Goal: Task Accomplishment & Management: Manage account settings

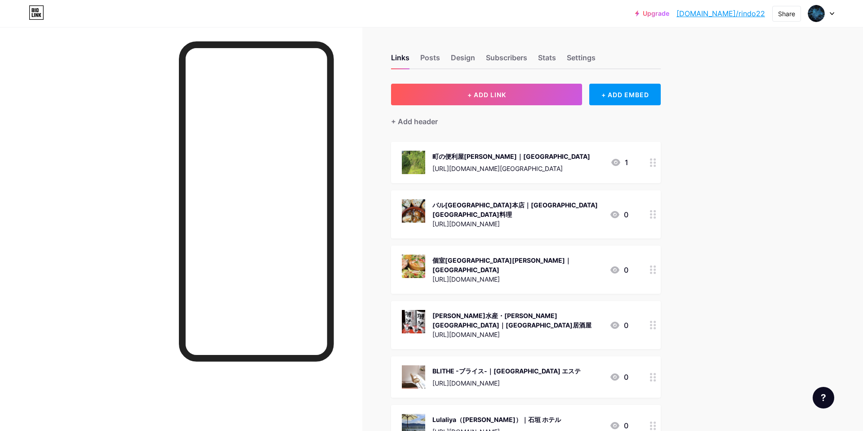
click at [741, 15] on link "[DOMAIN_NAME]/rindo22" at bounding box center [721, 13] width 89 height 11
click at [487, 86] on button "+ ADD LINK" at bounding box center [486, 95] width 191 height 22
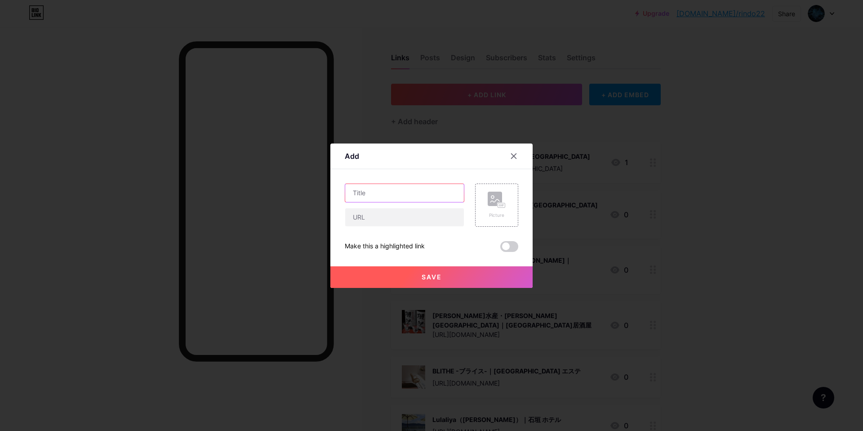
click at [395, 187] on input "text" at bounding box center [404, 193] width 119 height 18
paste input "[PERSON_NAME]いしとよ｜[PERSON_NAME] 墓石"
type input "[PERSON_NAME]いしとよ｜[PERSON_NAME] 墓石"
click at [416, 225] on div "石豊いしとよ｜岡山 墓石 Picture Make this a highlighted link Save" at bounding box center [432, 217] width 174 height 68
click at [379, 214] on input "text" at bounding box center [404, 217] width 119 height 18
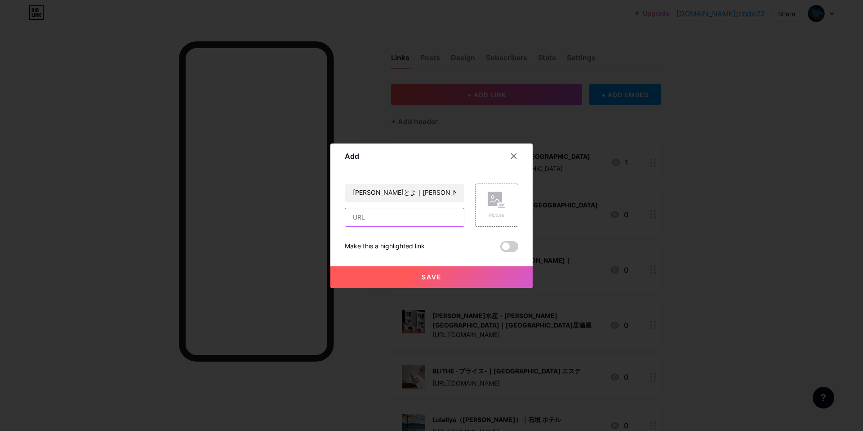
paste input "[URL][DOMAIN_NAME]"
type input "[URL][DOMAIN_NAME]"
click at [488, 199] on rect at bounding box center [495, 199] width 14 height 14
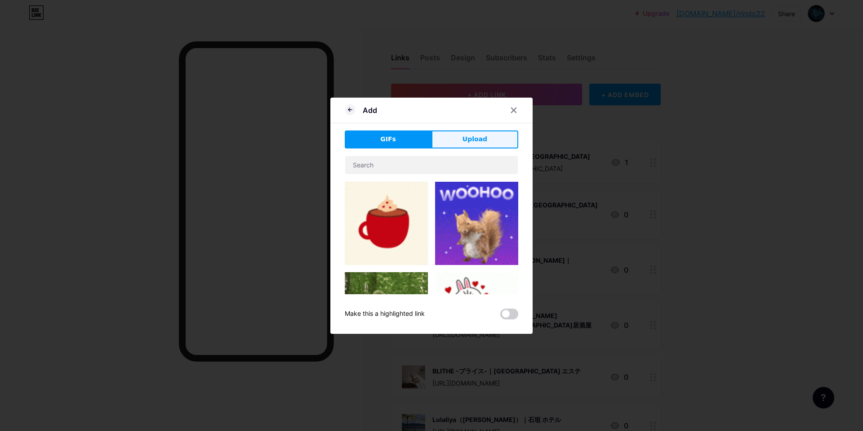
click at [474, 139] on span "Upload" at bounding box center [475, 138] width 25 height 9
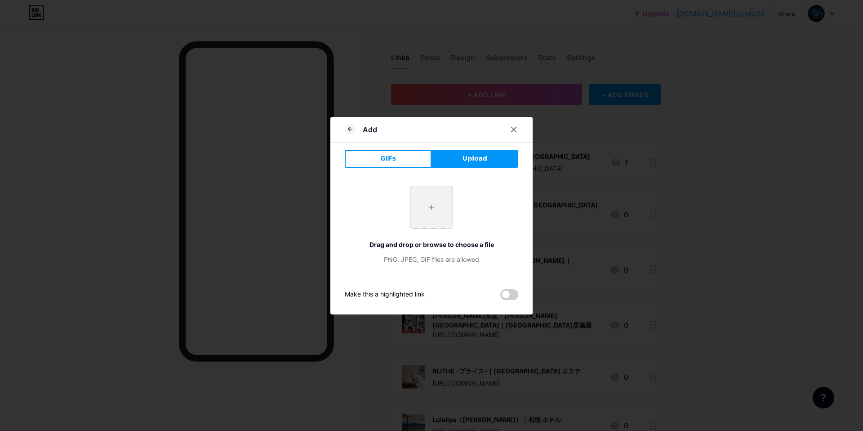
click at [426, 207] on input "file" at bounding box center [432, 207] width 42 height 42
type input "C:\fakepath\スクリーンショット 2025-09-12 9.04.46.jpg"
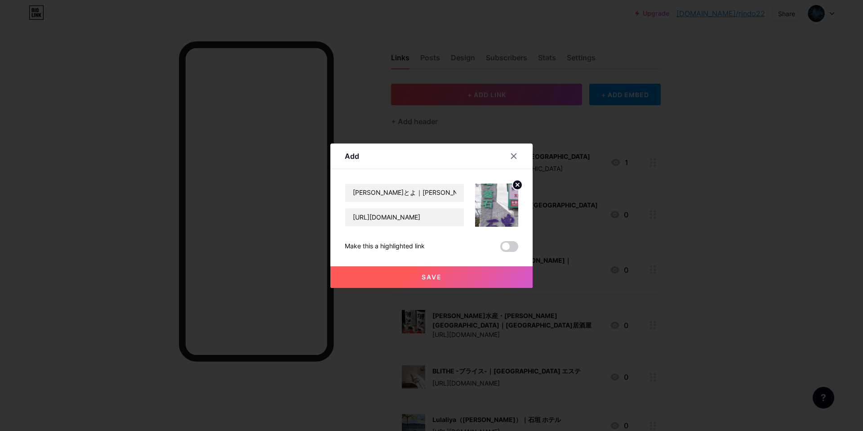
click at [434, 281] on button "Save" at bounding box center [431, 277] width 202 height 22
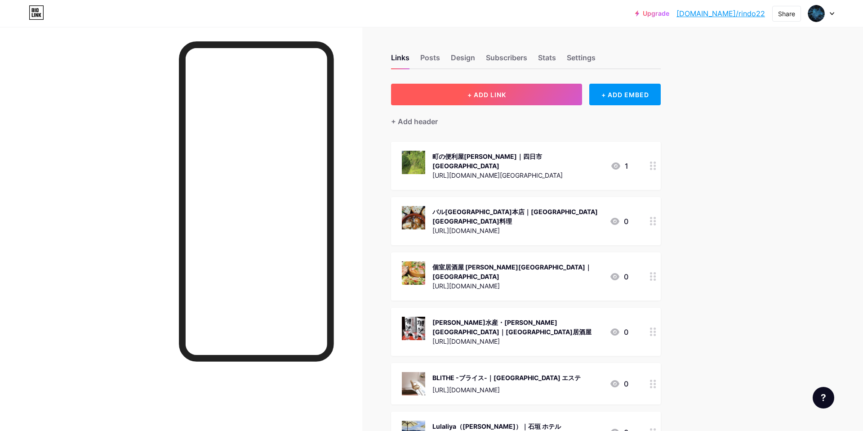
click at [524, 100] on button "+ ADD LINK" at bounding box center [486, 95] width 191 height 22
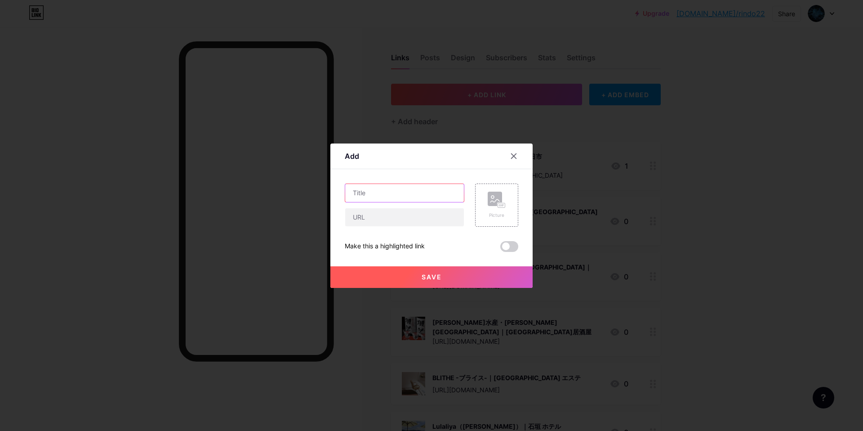
drag, startPoint x: 398, startPoint y: 195, endPoint x: 396, endPoint y: 190, distance: 5.8
click at [398, 193] on input "text" at bounding box center [404, 193] width 119 height 18
paste input "いしとよスポーツクラブ｜岡山市 スポーツジム"
type input "いしとよスポーツクラブ｜岡山市 スポーツジム"
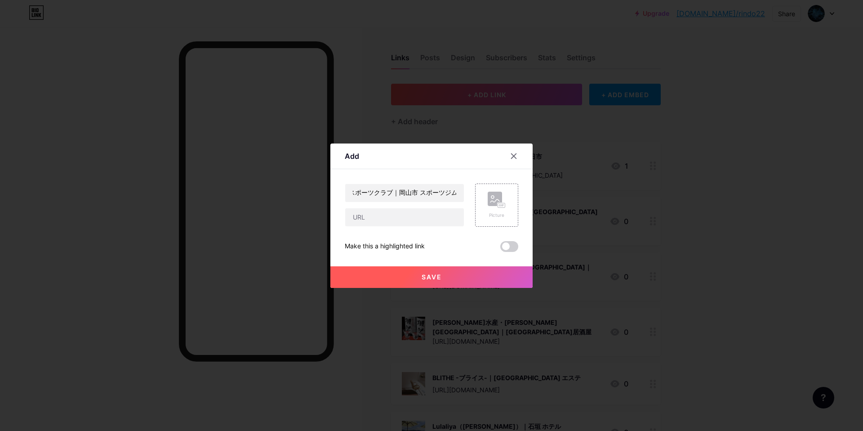
scroll to position [0, 0]
drag, startPoint x: 393, startPoint y: 223, endPoint x: 399, endPoint y: 224, distance: 6.5
click at [393, 223] on input "text" at bounding box center [404, 217] width 119 height 18
paste input "[URL][DOMAIN_NAME]"
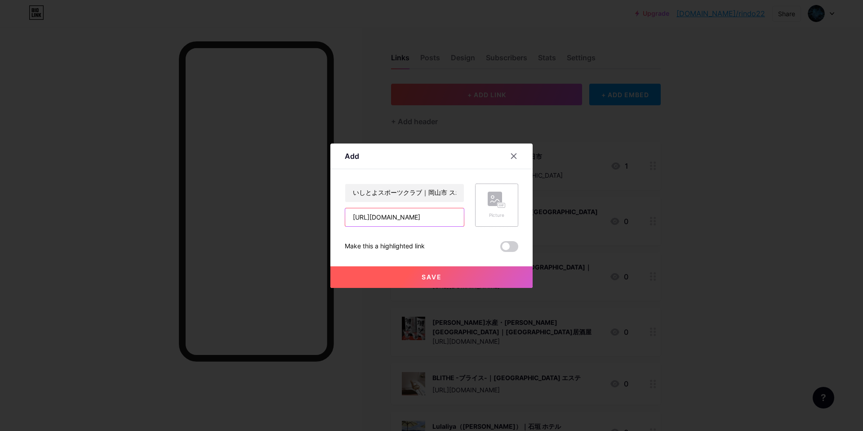
type input "[URL][DOMAIN_NAME]"
click at [500, 209] on div "Picture" at bounding box center [497, 205] width 18 height 27
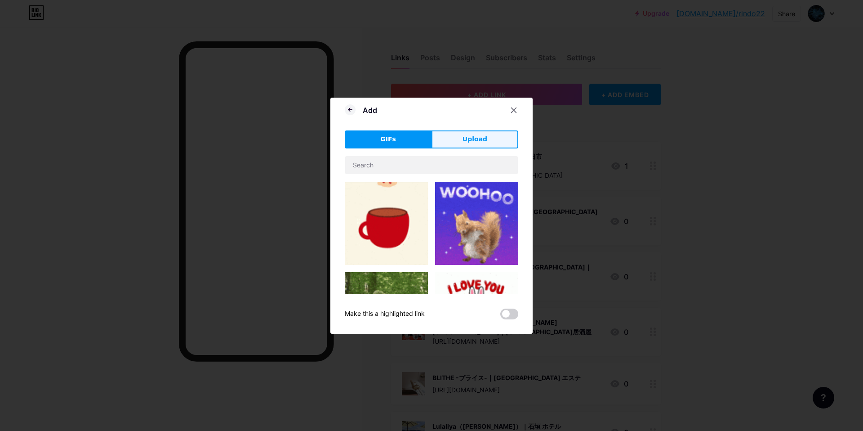
drag, startPoint x: 475, startPoint y: 141, endPoint x: 473, endPoint y: 149, distance: 8.7
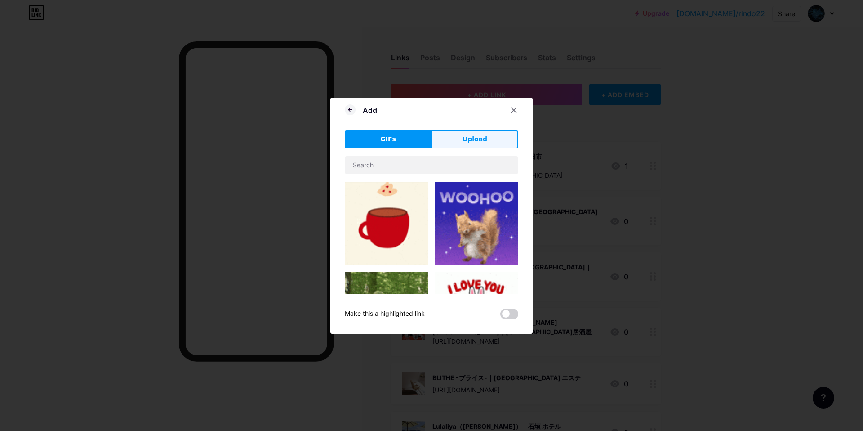
click at [475, 142] on span "Upload" at bounding box center [475, 138] width 25 height 9
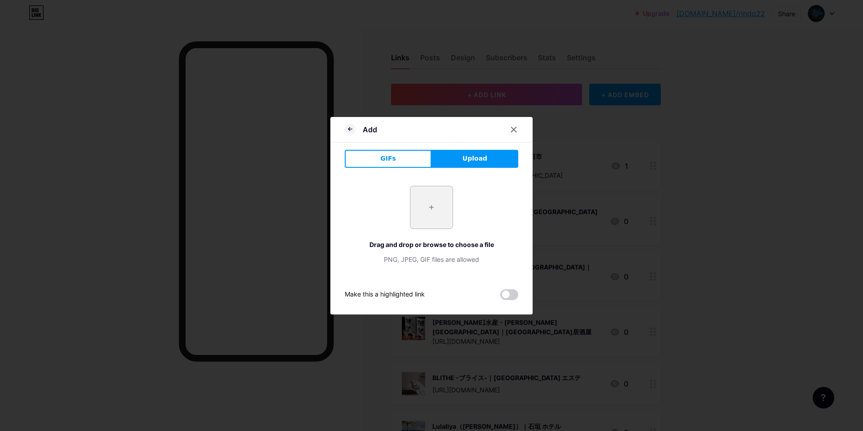
click at [437, 215] on input "file" at bounding box center [432, 207] width 42 height 42
type input "C:\fakepath\スクリーンショット 2025-09-12 9.10.36.jpg"
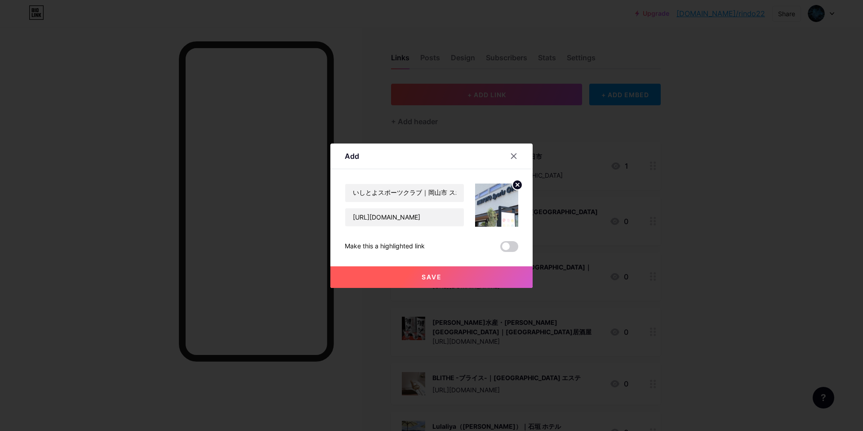
click at [404, 275] on button "Save" at bounding box center [431, 277] width 202 height 22
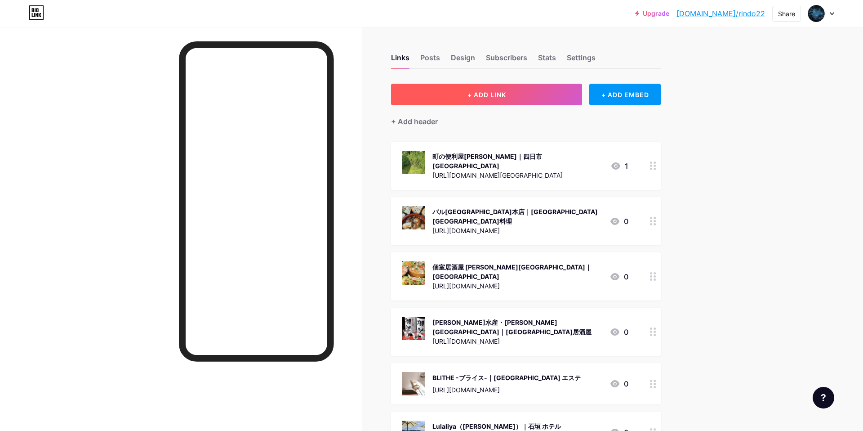
click at [465, 96] on button "+ ADD LINK" at bounding box center [486, 95] width 191 height 22
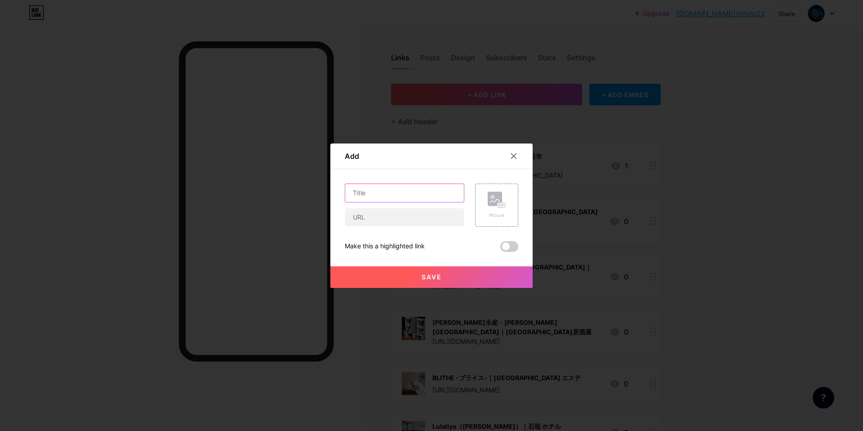
click at [420, 195] on input "text" at bounding box center [404, 193] width 119 height 18
paste input "株式会社ファーストリンク｜伊勢崎市 不動産売却"
type input "株式会社ファーストリンク｜伊勢崎市 不動産売却"
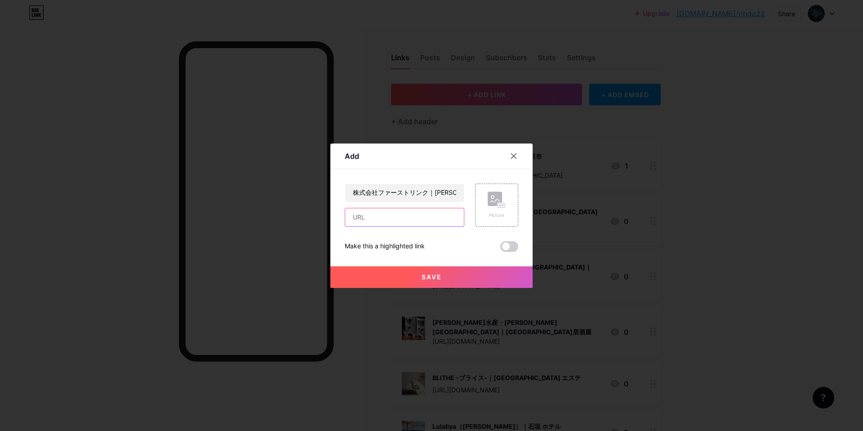
click at [408, 219] on input "text" at bounding box center [404, 217] width 119 height 18
paste input "https://maps.app.goo.gl/Vte2Na4jaY3NswTr7"
type input "https://maps.app.goo.gl/Vte2Na4jaY3NswTr7"
click at [496, 209] on div "Picture" at bounding box center [497, 205] width 18 height 27
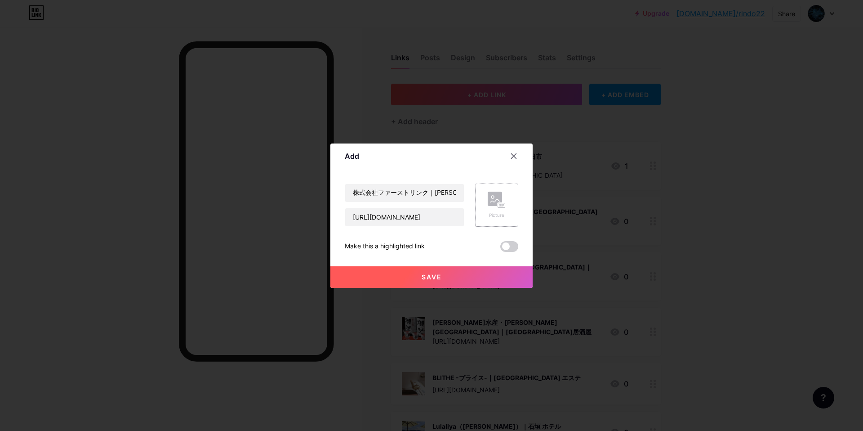
scroll to position [0, 0]
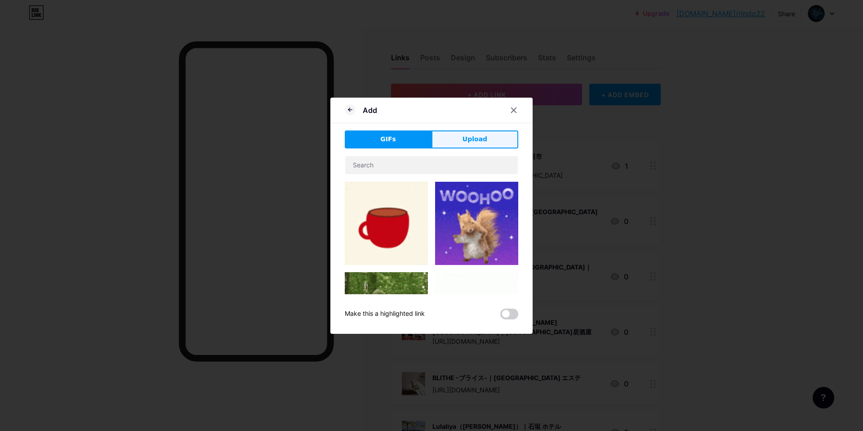
click at [493, 144] on button "Upload" at bounding box center [475, 139] width 87 height 18
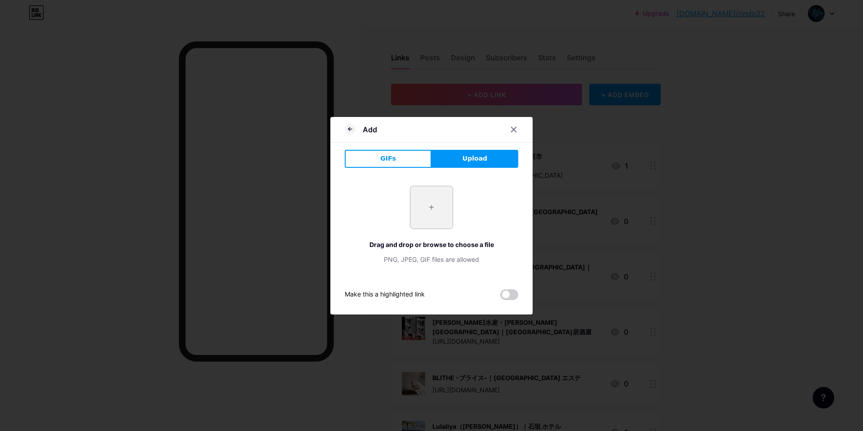
click at [429, 210] on input "file" at bounding box center [432, 207] width 42 height 42
type input "C:\fakepath\スクリーンショット 2025-09-12 9.15.57.jpg"
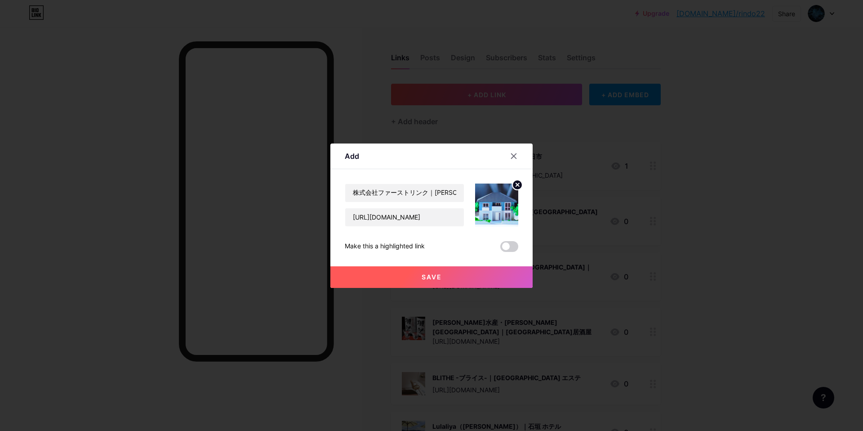
click at [417, 279] on button "Save" at bounding box center [431, 277] width 202 height 22
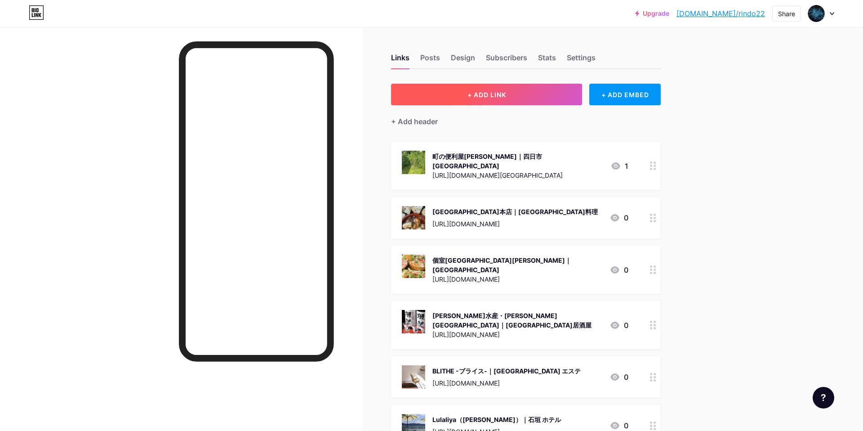
click at [518, 97] on button "+ ADD LINK" at bounding box center [486, 95] width 191 height 22
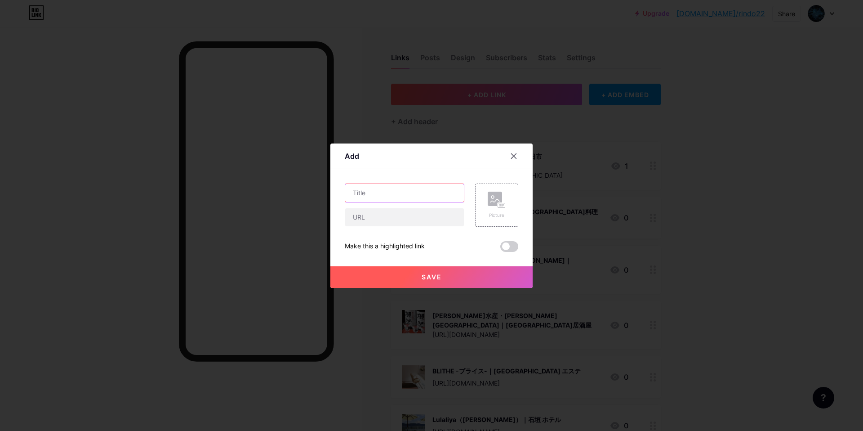
drag, startPoint x: 402, startPoint y: 185, endPoint x: 401, endPoint y: 191, distance: 6.3
click at [402, 188] on input "text" at bounding box center [404, 193] width 119 height 18
paste input "ちばの木建築舎｜[PERSON_NAME][GEOGRAPHIC_DATA] 工務店"
type input "ちばの木建築舎｜[PERSON_NAME][GEOGRAPHIC_DATA] 工務店"
click at [393, 217] on input "text" at bounding box center [404, 217] width 119 height 18
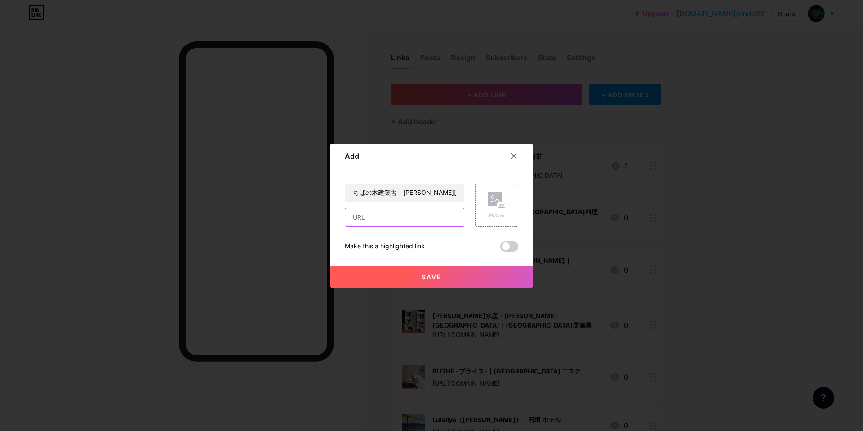
paste input "[URL][DOMAIN_NAME]"
type input "[URL][DOMAIN_NAME]"
click at [507, 222] on div "Picture" at bounding box center [496, 204] width 43 height 43
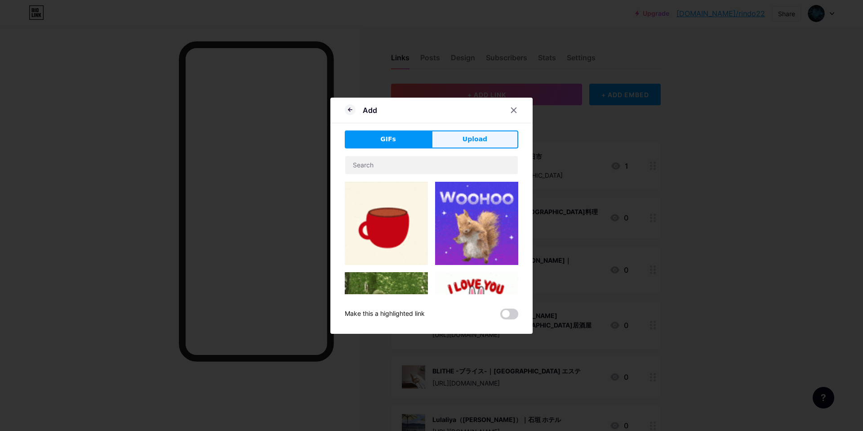
drag, startPoint x: 474, startPoint y: 141, endPoint x: 469, endPoint y: 152, distance: 11.5
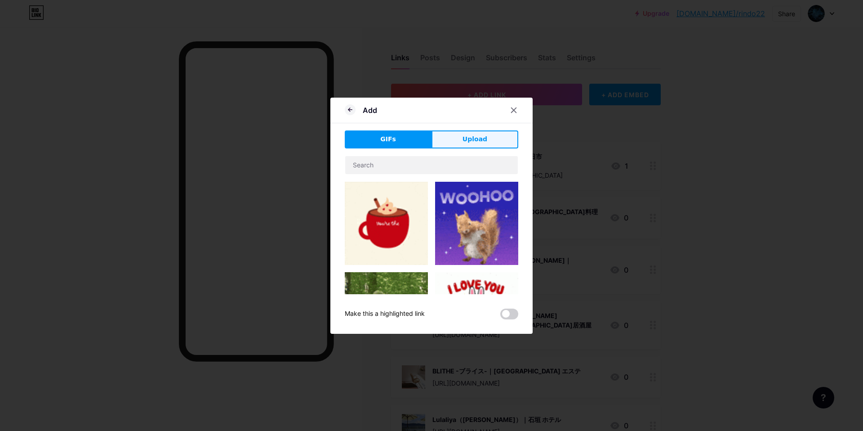
click at [474, 142] on span "Upload" at bounding box center [475, 138] width 25 height 9
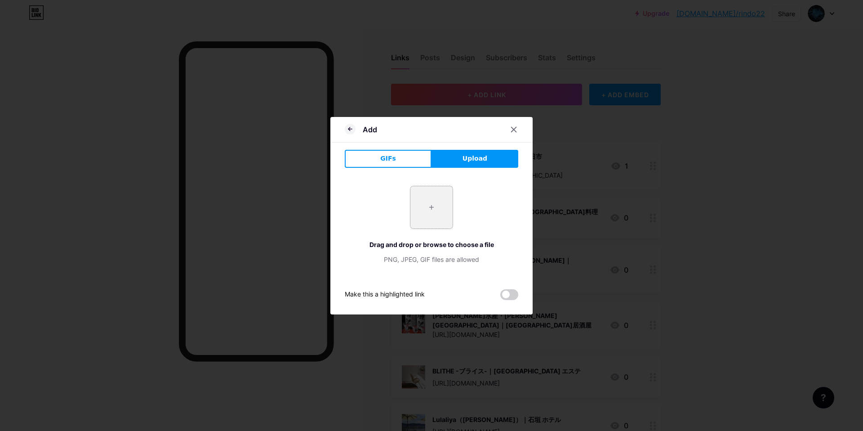
click at [429, 221] on input "file" at bounding box center [432, 207] width 42 height 42
type input "C:\fakepath\スクリーンショット 2025-09-12 9.25.40.jpg"
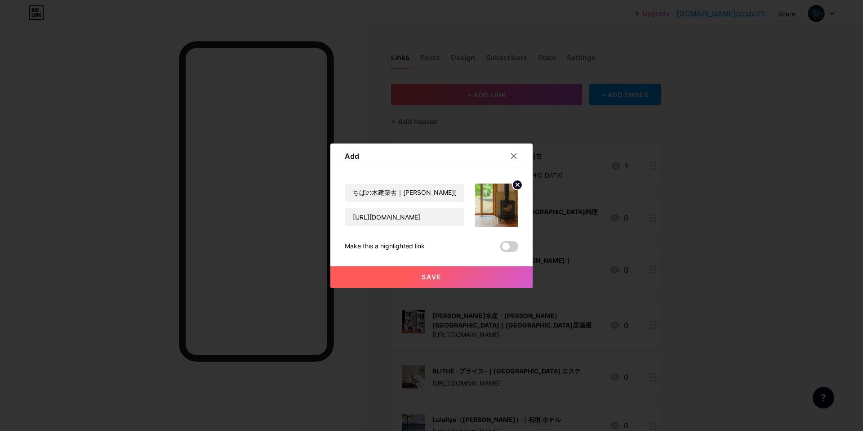
click at [420, 273] on button "Save" at bounding box center [431, 277] width 202 height 22
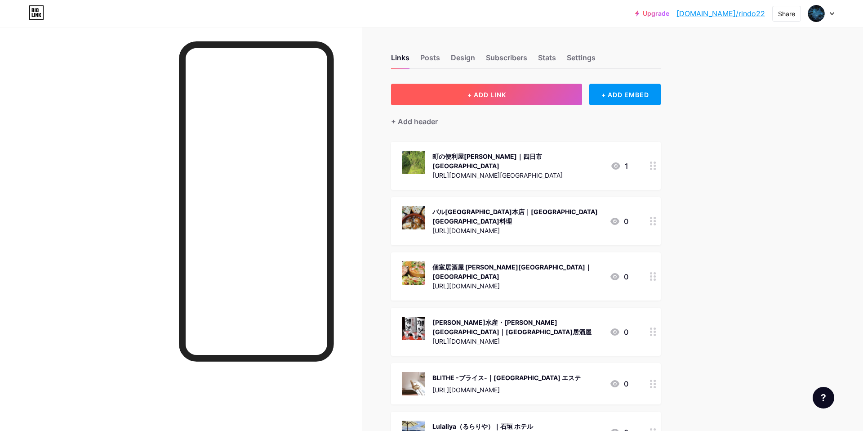
click at [515, 94] on button "+ ADD LINK" at bounding box center [486, 95] width 191 height 22
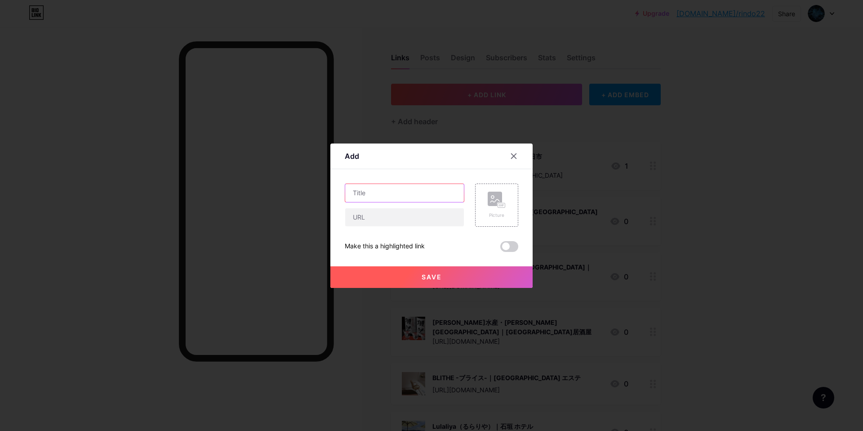
drag, startPoint x: 390, startPoint y: 194, endPoint x: 531, endPoint y: 82, distance: 180.2
click at [391, 192] on input "text" at bounding box center [404, 193] width 119 height 18
paste input "ハウスドゥ あま[PERSON_NAME] / ファミリアホームサービス㈱｜愛知 不動産仲介"
type input "ハウスドゥ あま[PERSON_NAME] / ファミリアホームサービス㈱｜愛知 不動産仲介"
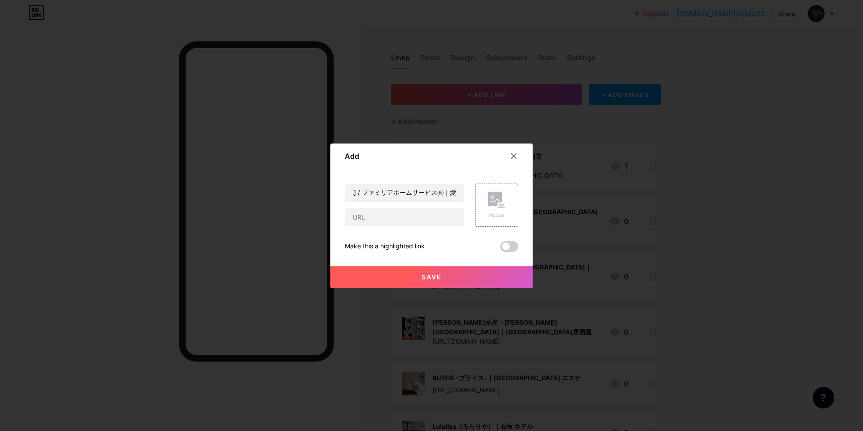
scroll to position [0, 0]
click at [406, 219] on input "text" at bounding box center [404, 217] width 119 height 18
paste input "[URL][DOMAIN_NAME][PERSON_NAME]"
type input "[URL][DOMAIN_NAME][PERSON_NAME]"
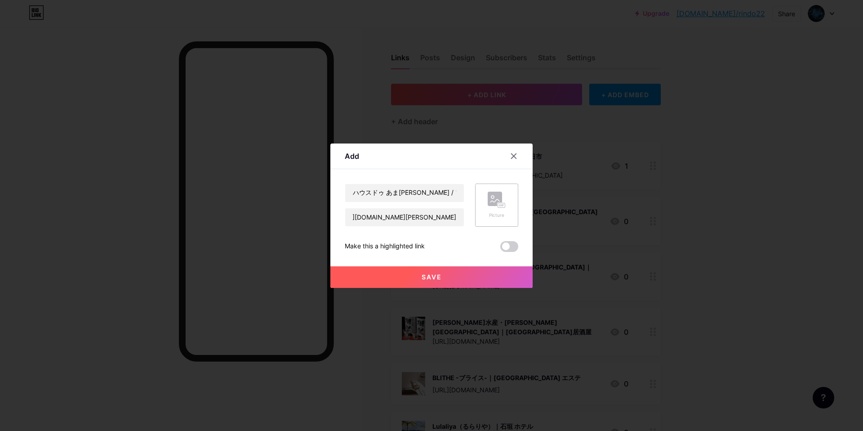
scroll to position [0, 0]
click at [496, 204] on rect at bounding box center [495, 199] width 14 height 14
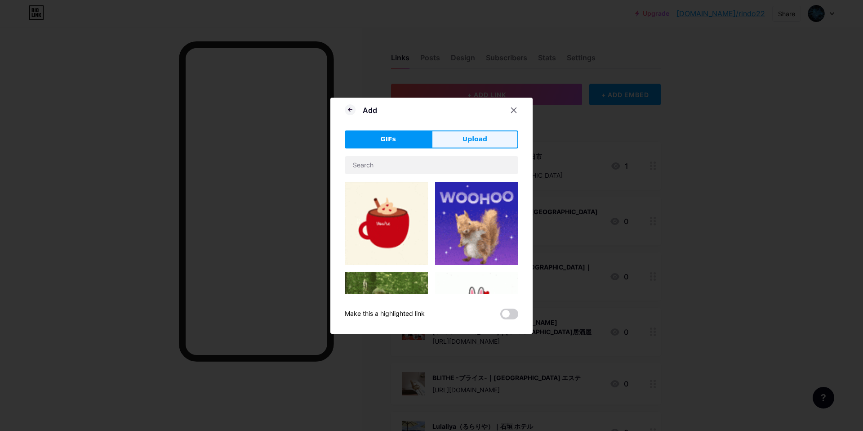
click at [481, 134] on span "Upload" at bounding box center [475, 138] width 25 height 9
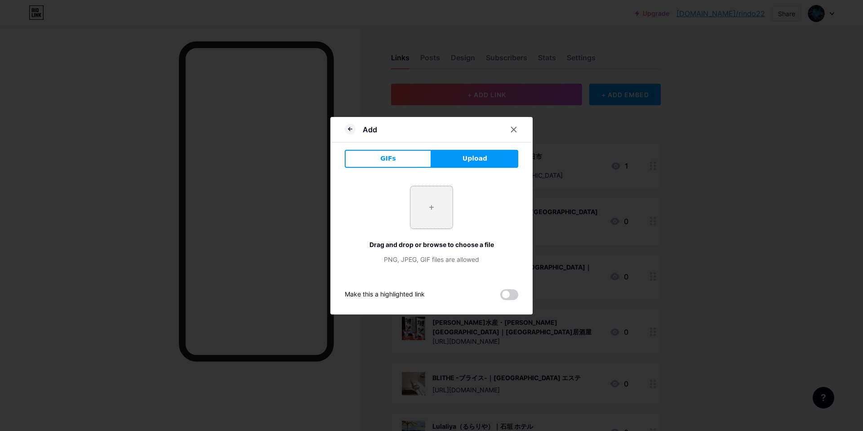
click at [432, 218] on input "file" at bounding box center [432, 207] width 42 height 42
type input "C:\fakepath\スクリーンショット 2025-09-12 9.30.47.jpg"
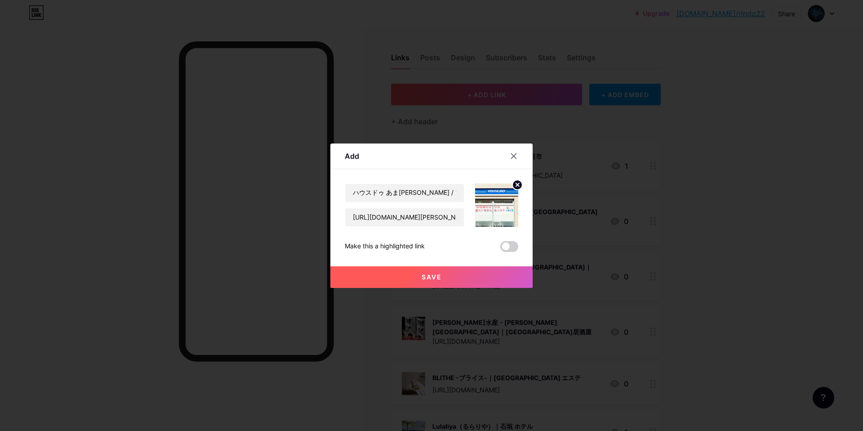
click at [423, 277] on span "Save" at bounding box center [432, 277] width 20 height 8
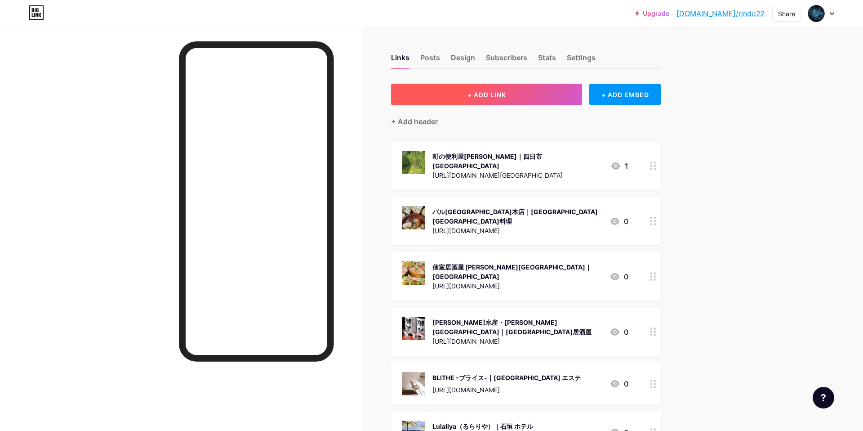
click at [536, 98] on button "+ ADD LINK" at bounding box center [486, 95] width 191 height 22
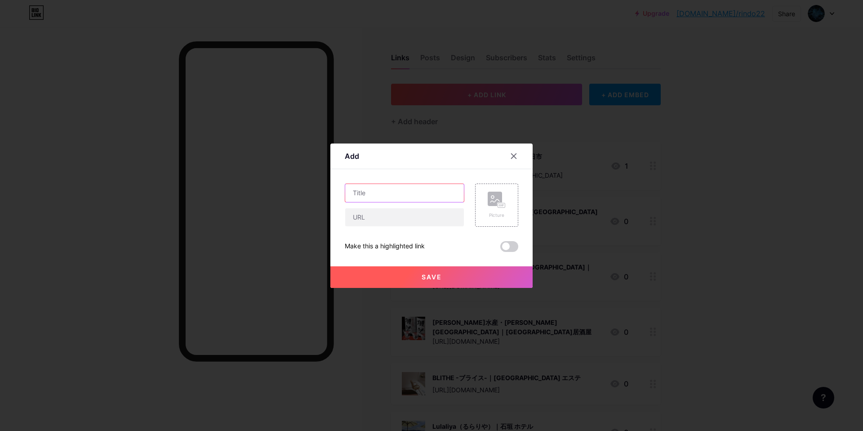
drag, startPoint x: 409, startPoint y: 192, endPoint x: 409, endPoint y: 169, distance: 22.9
click at [409, 184] on input "text" at bounding box center [404, 193] width 119 height 18
paste input "牛繁[GEOGRAPHIC_DATA][PERSON_NAME]店｜新小岩 焼肉"
type input "牛繁[GEOGRAPHIC_DATA][PERSON_NAME]店｜新小岩 焼肉"
click at [414, 216] on input "text" at bounding box center [404, 217] width 119 height 18
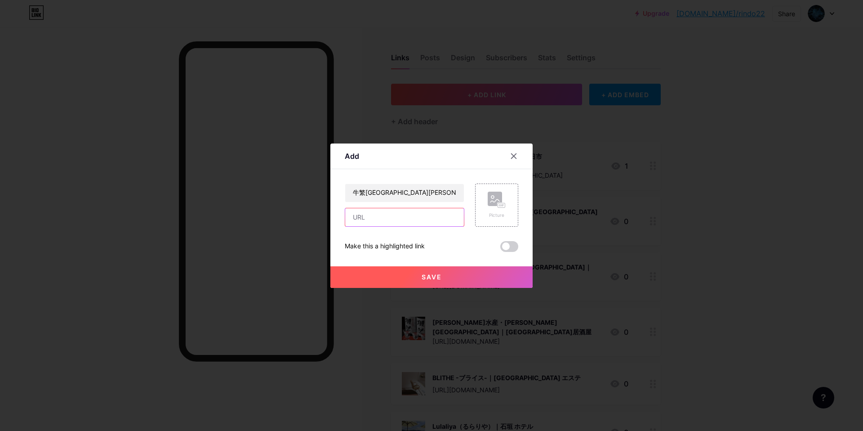
paste input "[URL][DOMAIN_NAME]"
type input "[URL][DOMAIN_NAME]"
click at [498, 203] on icon at bounding box center [497, 200] width 18 height 17
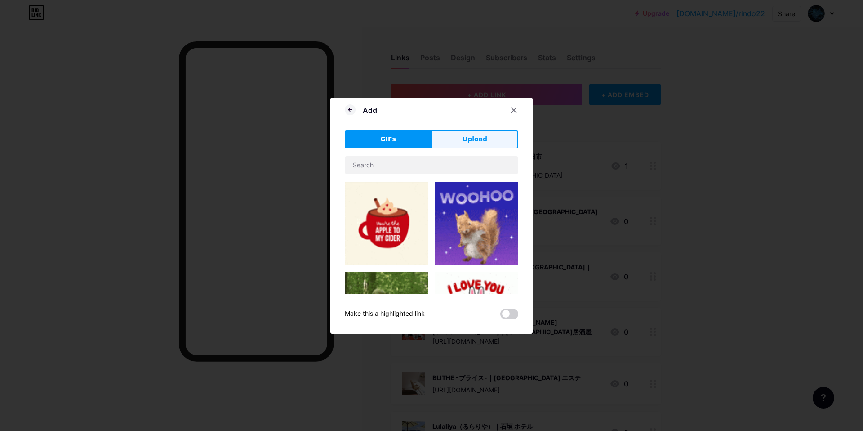
click at [478, 137] on span "Upload" at bounding box center [475, 138] width 25 height 9
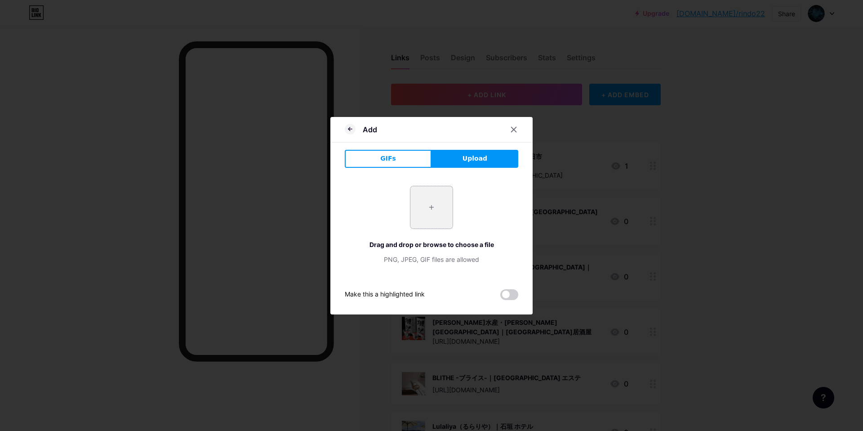
click at [437, 209] on input "file" at bounding box center [432, 207] width 42 height 42
type input "C:\fakepath\スクリーンショット 2025-09-12 9.34.43.jpg"
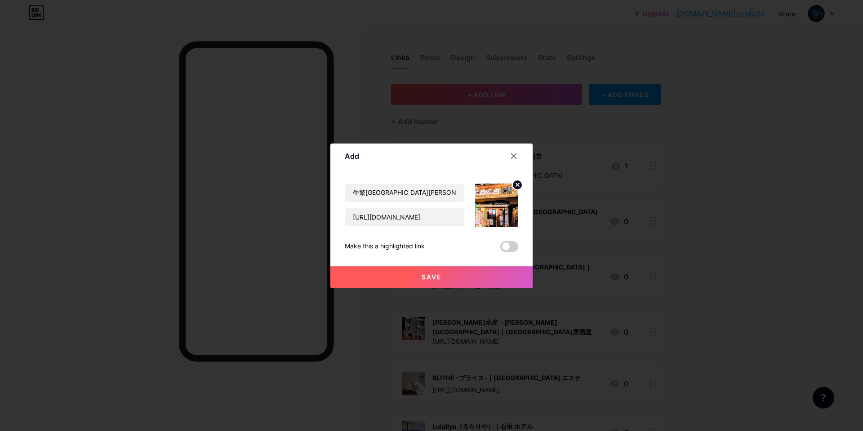
click at [437, 277] on span "Save" at bounding box center [432, 277] width 20 height 8
